Goal: Complete application form

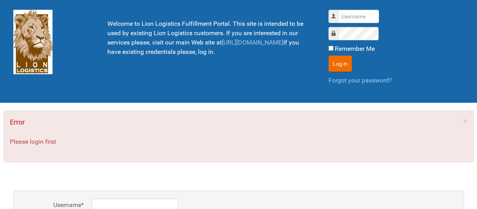
scroll to position [1, 0]
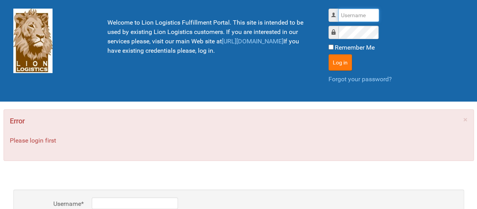
type input "al"
click at [334, 66] on button "Log in" at bounding box center [339, 62] width 23 height 16
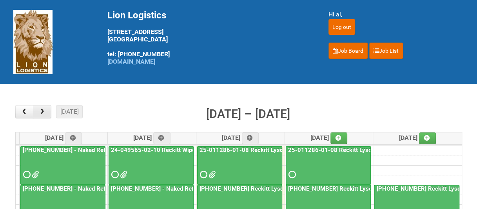
click at [42, 115] on button "button" at bounding box center [42, 111] width 18 height 13
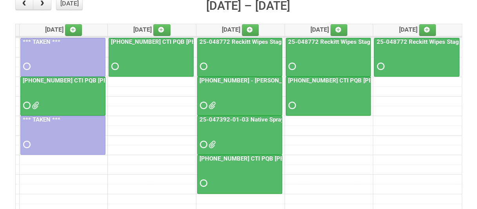
scroll to position [117, 0]
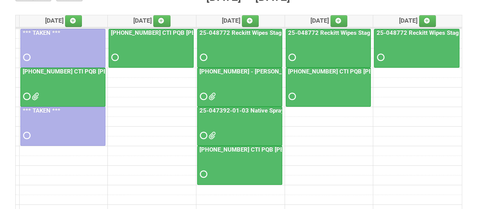
click at [240, 94] on div at bounding box center [239, 89] width 83 height 25
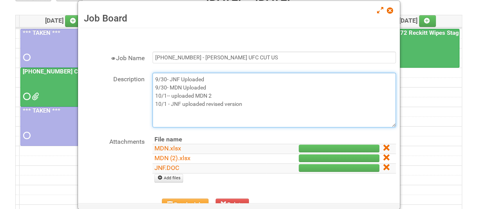
click at [247, 105] on textarea "9/30- JNF Uploaded 9/30- MDN Uploaded 10/1-- uploaded MDN 2 10/1 - JNF uploaded…" at bounding box center [273, 100] width 243 height 55
type textarea "9/30- JNF Uploaded 9/30- MDN Uploaded 10/1-- uploaded MDN 2 10/1 - JNF uploaded…"
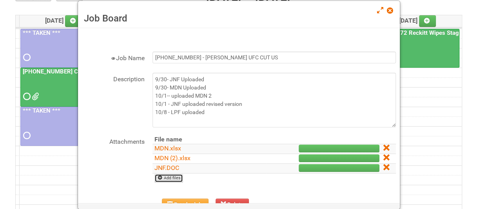
click at [173, 177] on link "Add files" at bounding box center [168, 178] width 29 height 9
type input "C:\fakepath\LPF.xlsx"
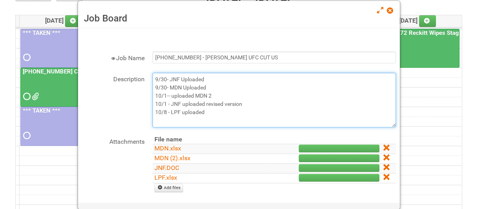
click at [193, 123] on textarea "9/30- JNF Uploaded 9/30- MDN Uploaded 10/1-- uploaded MDN 2 10/1 - JNF uploaded…" at bounding box center [273, 100] width 243 height 55
drag, startPoint x: 201, startPoint y: 113, endPoint x: 205, endPoint y: 116, distance: 4.8
click at [205, 116] on textarea "9/30- JNF Uploaded 9/30- MDN Uploaded 10/1-- uploaded MDN 2 10/1 - JNF uploaded…" at bounding box center [273, 100] width 243 height 55
click at [210, 116] on textarea "9/30- JNF Uploaded 9/30- MDN Uploaded 10/1-- uploaded MDN 2 10/1 - JNF uploaded…" at bounding box center [273, 100] width 243 height 55
type textarea "9/30- JNF Uploaded 9/30- MDN Uploaded 10/1-- uploaded MDN 2 10/1 - JNF uploaded…"
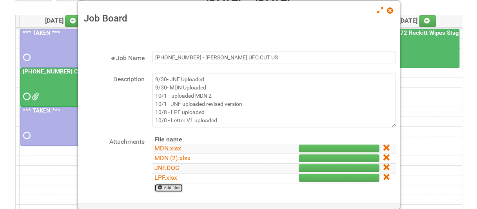
click at [162, 188] on icon at bounding box center [159, 187] width 5 height 5
type input "C:\fakepath\25-061653-01 Kiehl's UFC InnoCPT Mailing Letter-V1.pdf"
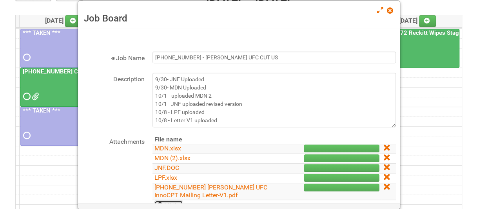
scroll to position [84, 0]
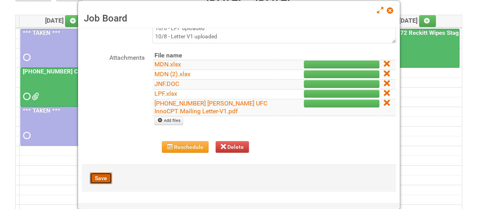
click at [103, 182] on button "Save" at bounding box center [101, 179] width 22 height 12
